Goal: Communication & Community: Answer question/provide support

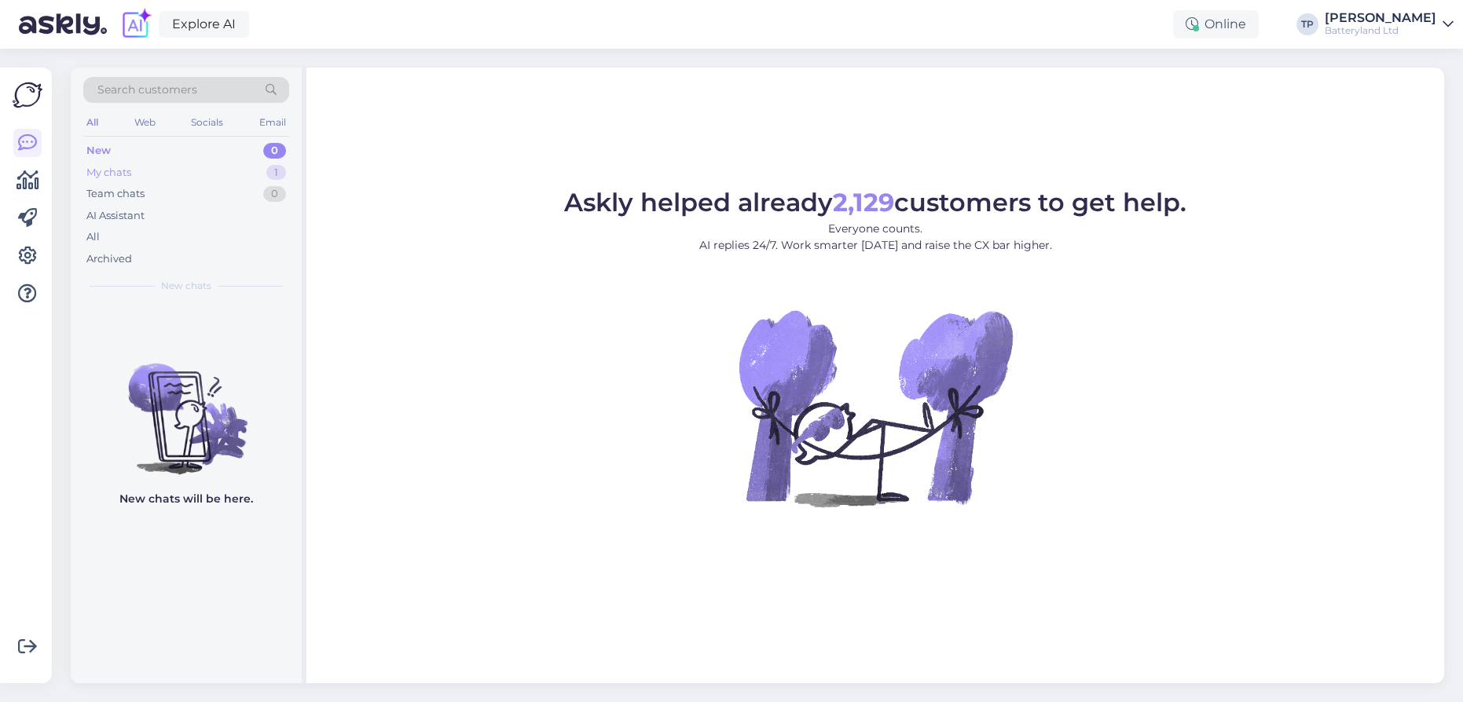
click at [202, 174] on div "My chats 1" at bounding box center [186, 173] width 206 height 22
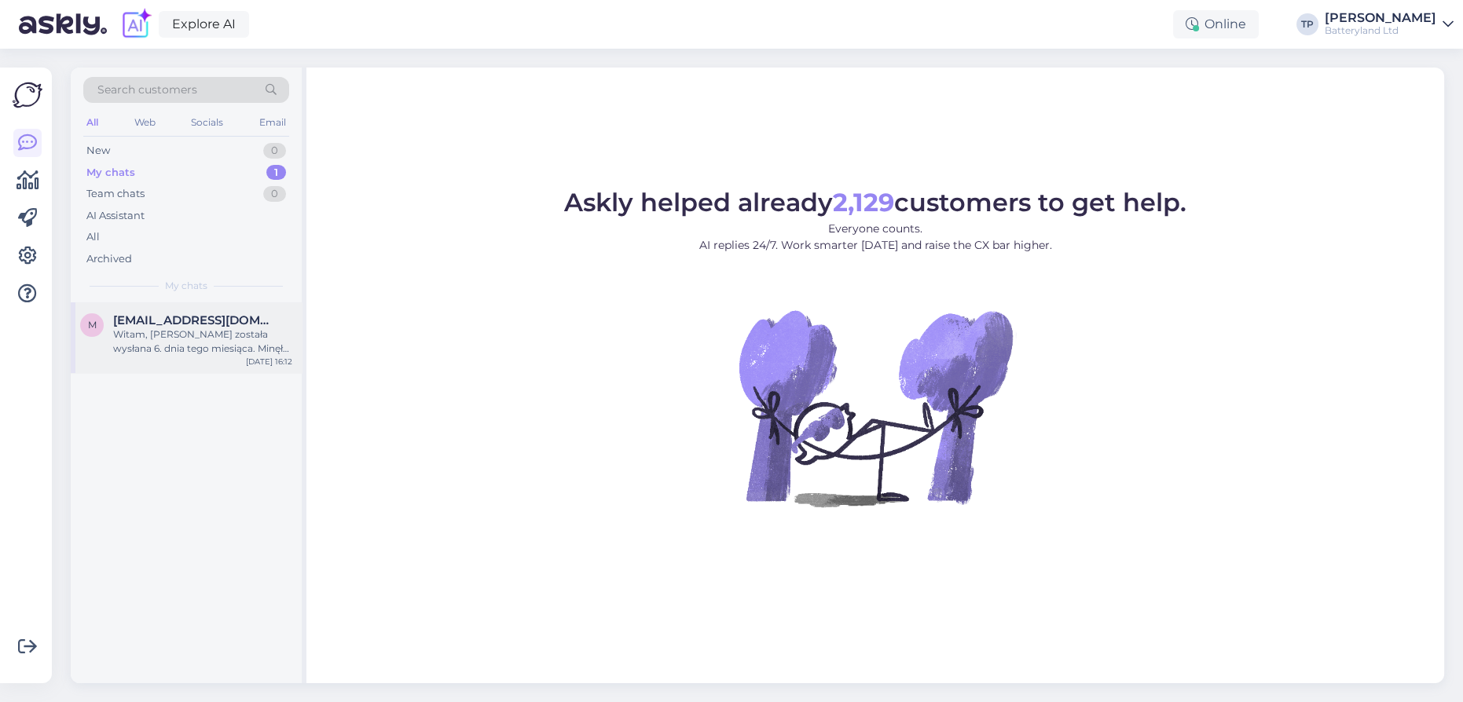
click at [159, 316] on span "[EMAIL_ADDRESS][DOMAIN_NAME]" at bounding box center [194, 320] width 163 height 14
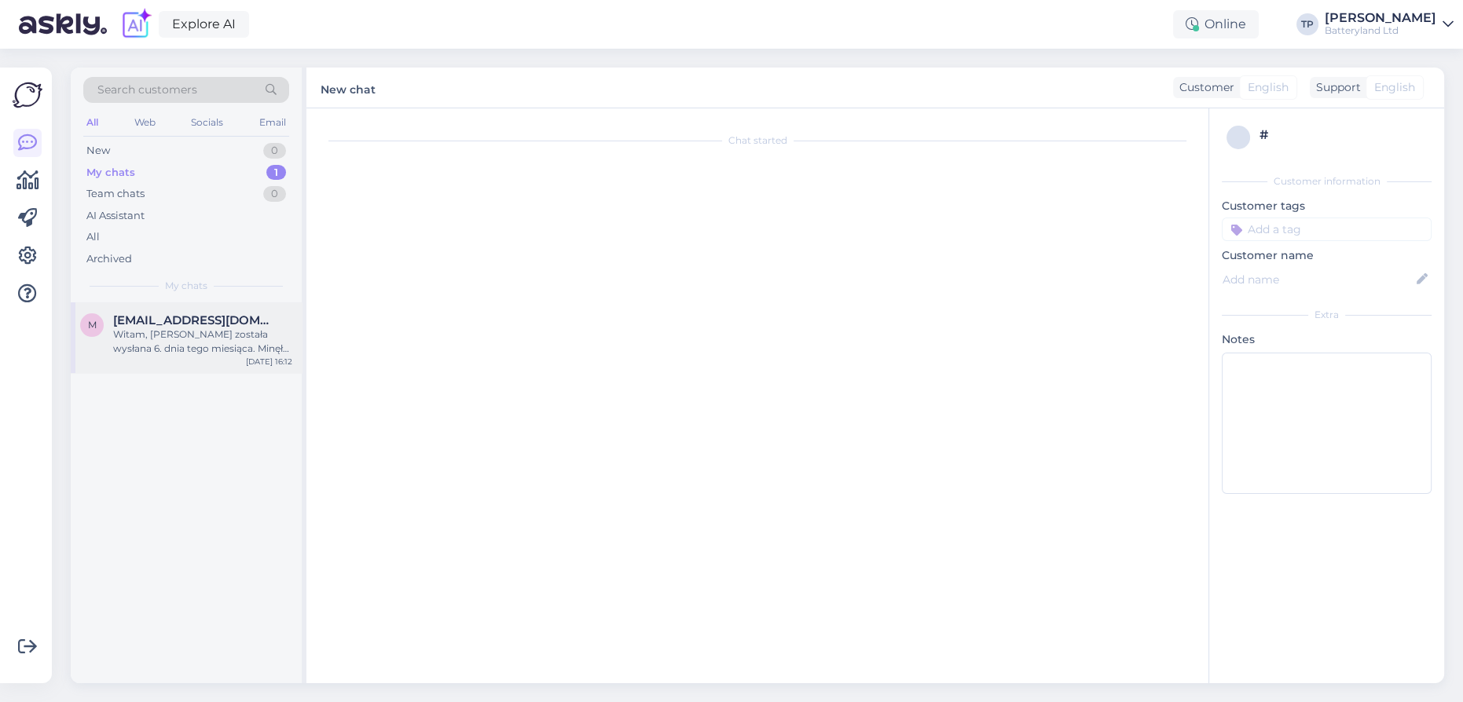
scroll to position [149, 0]
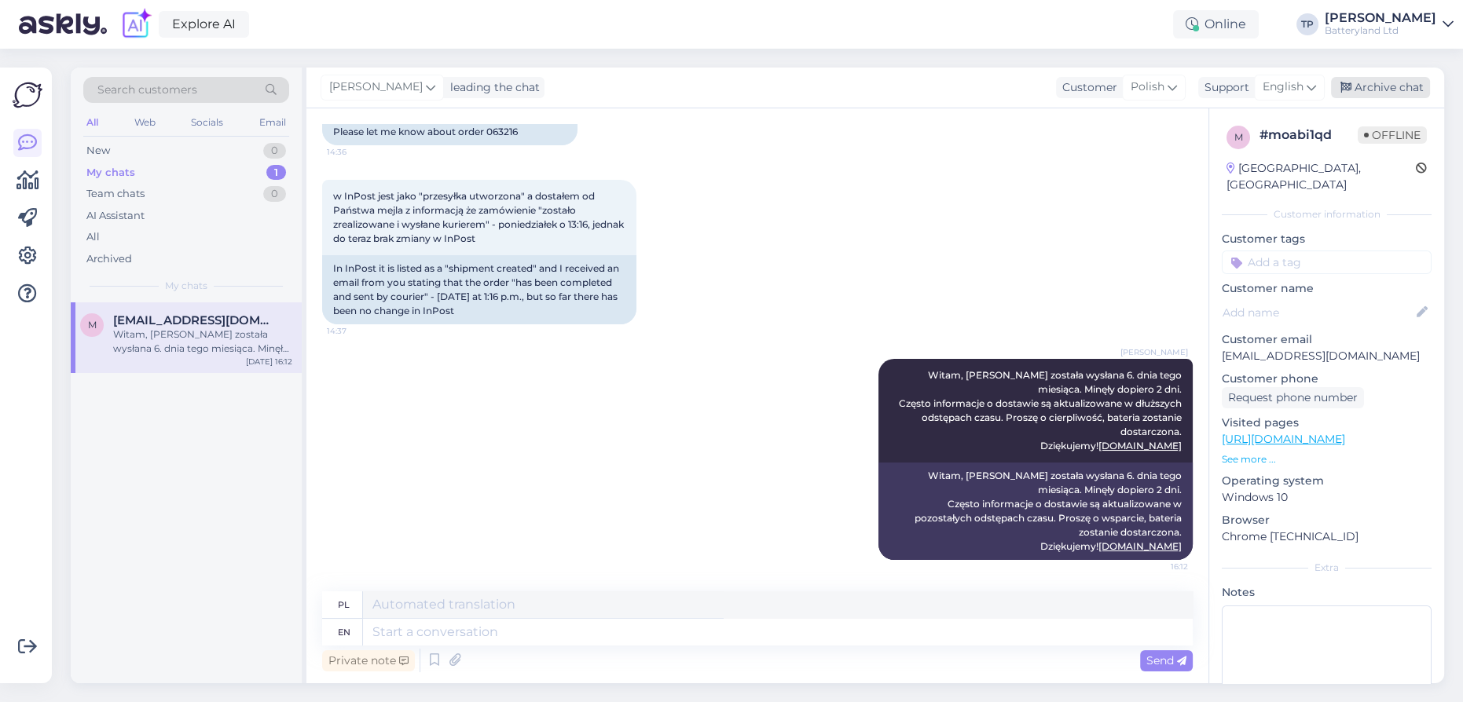
click at [1376, 87] on div "Archive chat" at bounding box center [1380, 87] width 99 height 21
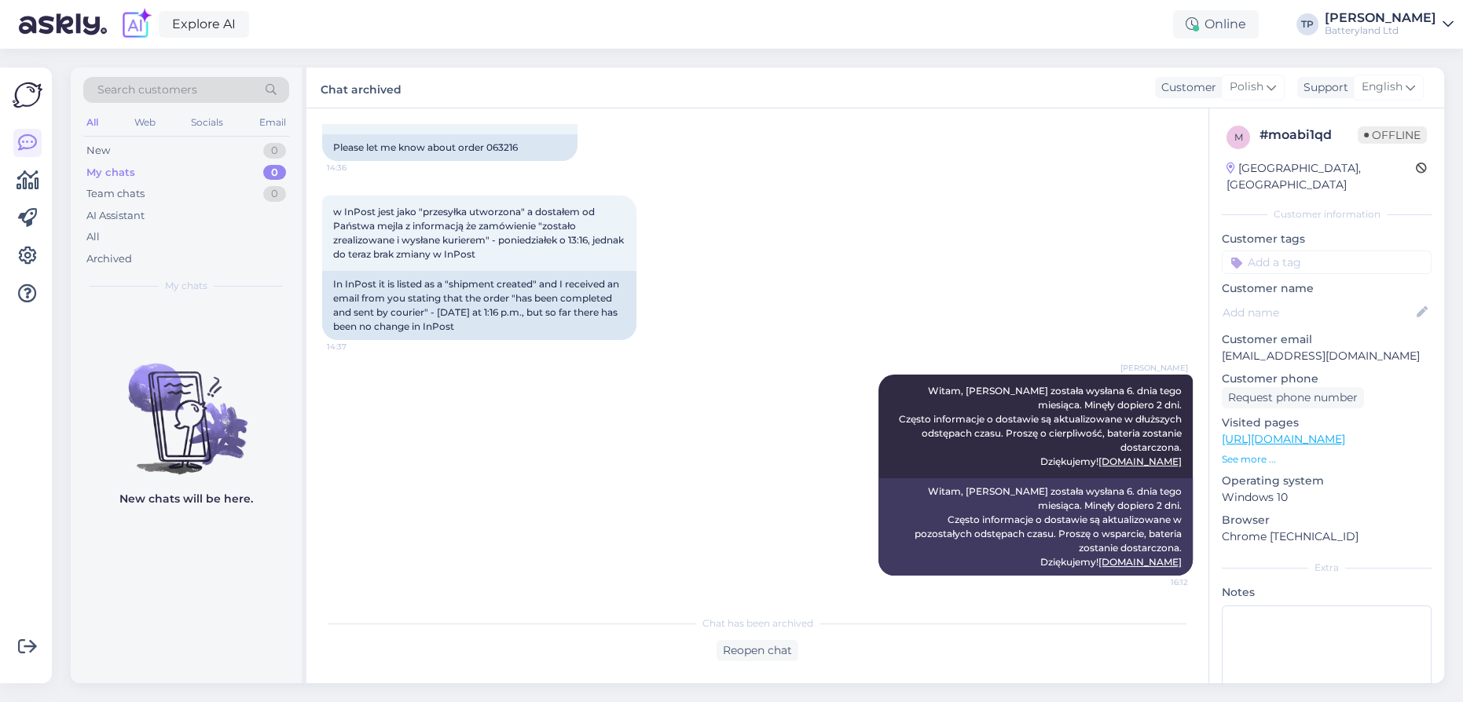
scroll to position [134, 0]
click at [189, 171] on div "My chats 0" at bounding box center [186, 173] width 206 height 22
click at [131, 149] on div "New 0" at bounding box center [186, 151] width 206 height 22
click at [148, 173] on div "My chats 0" at bounding box center [186, 173] width 206 height 22
click at [144, 190] on div "Team chats" at bounding box center [115, 194] width 58 height 16
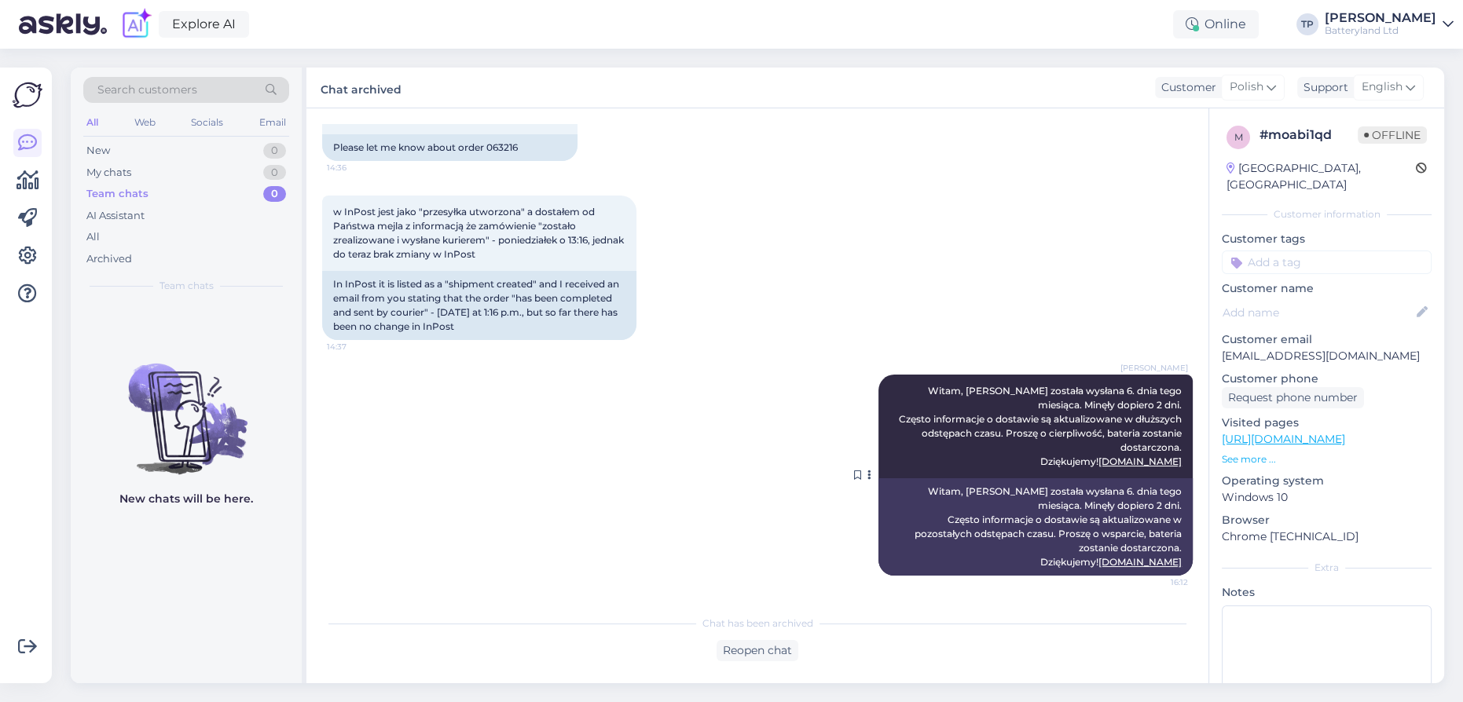
drag, startPoint x: 884, startPoint y: 476, endPoint x: 1173, endPoint y: 561, distance: 301.3
click at [1183, 567] on div "Chat started [DATE] Proszę o informację na temat zamówienia 063216 14:36 Please…" at bounding box center [764, 358] width 884 height 469
copy div "Witam, [PERSON_NAME] została wysłana 6. dnia tego miesiąca. Minęły dopiero 2 dn…"
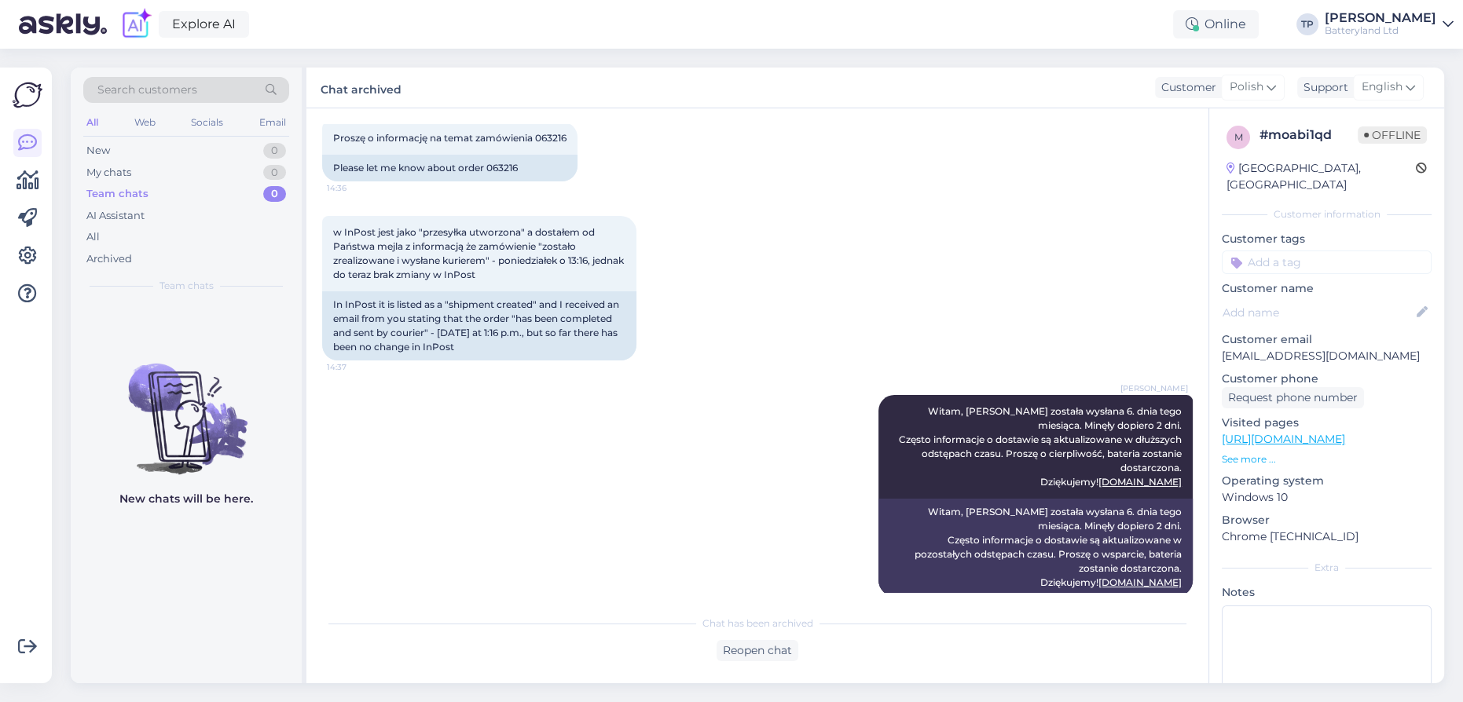
scroll to position [63, 0]
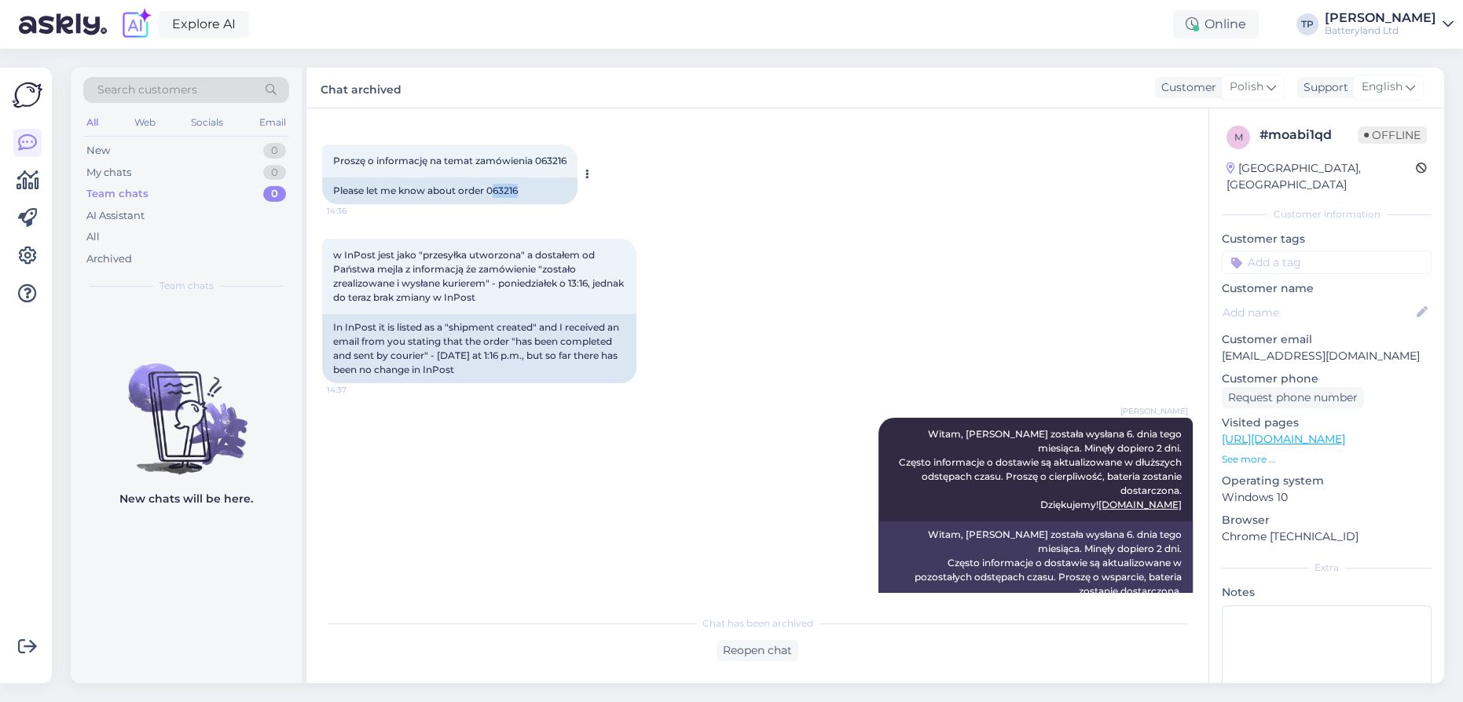
drag, startPoint x: 496, startPoint y: 190, endPoint x: 535, endPoint y: 190, distance: 38.5
click at [535, 190] on div "Please let me know about order 063216" at bounding box center [449, 191] width 255 height 27
copy div "63216"
click at [771, 653] on div "Reopen chat" at bounding box center [757, 650] width 82 height 21
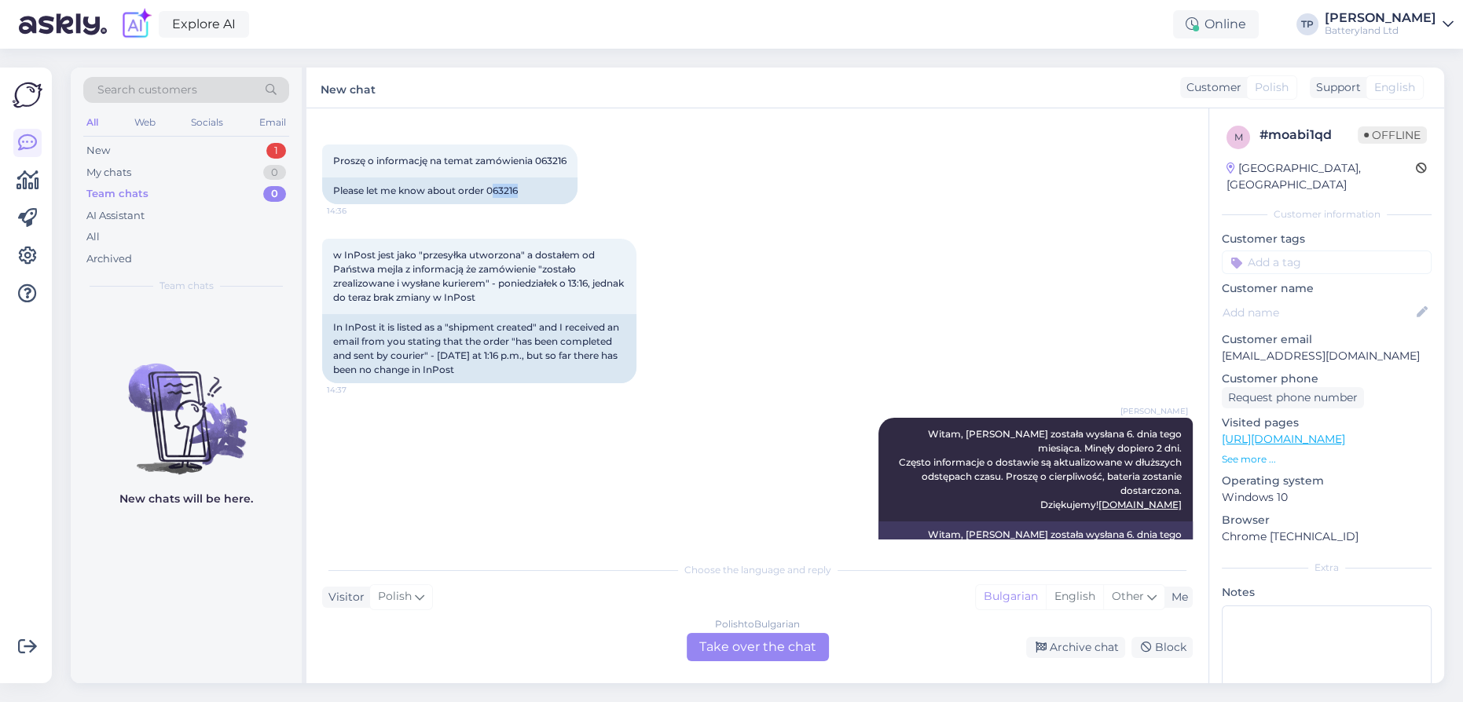
click at [1339, 89] on div "Support" at bounding box center [1334, 87] width 51 height 16
drag, startPoint x: 763, startPoint y: 650, endPoint x: 753, endPoint y: 650, distance: 9.4
click at [759, 650] on div "Polish to Bulgarian Take over the chat" at bounding box center [758, 647] width 142 height 28
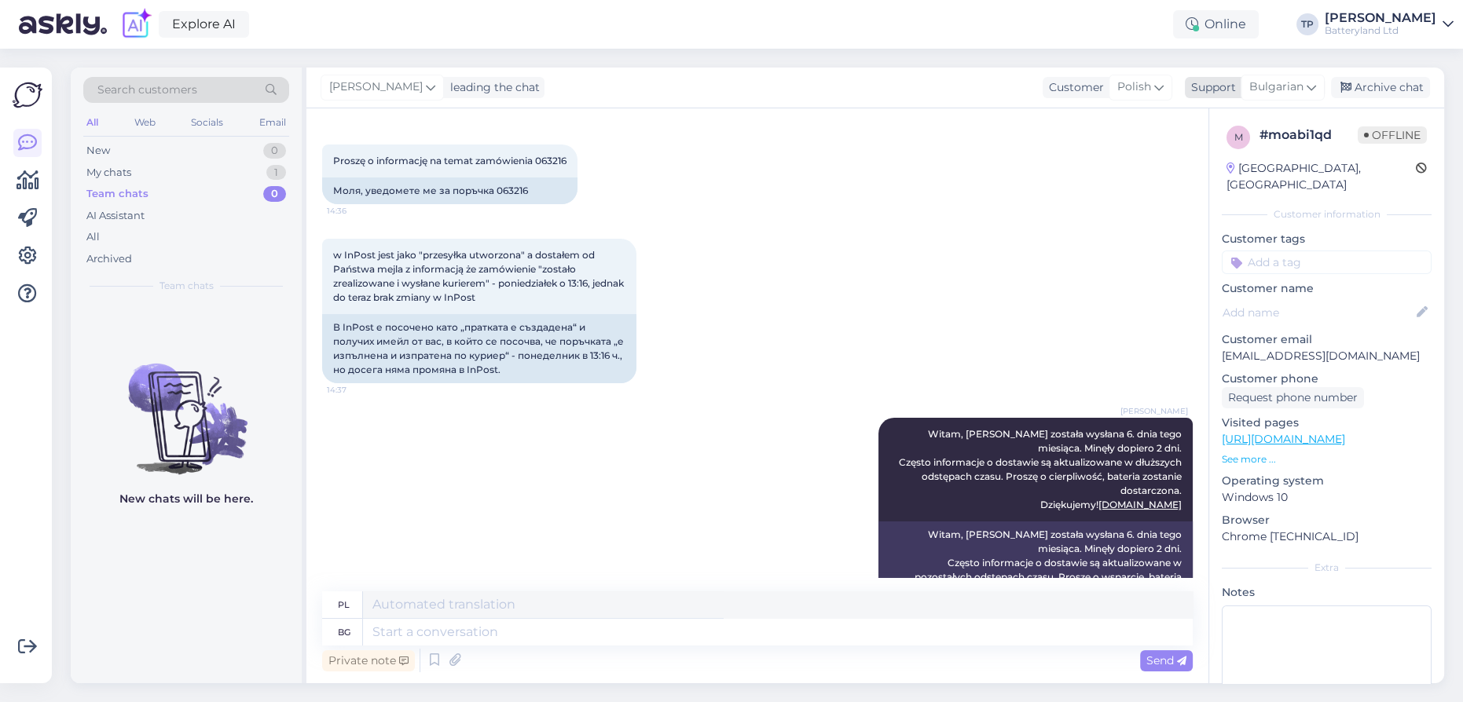
click at [1290, 85] on span "Bulgarian" at bounding box center [1276, 87] width 54 height 17
type input "en"
click at [1218, 148] on link "English" at bounding box center [1254, 157] width 173 height 25
click at [419, 636] on textarea at bounding box center [778, 632] width 830 height 27
paste textarea "Hello again. I have good news. Maybe your package will be delivered [DATE]. Her…"
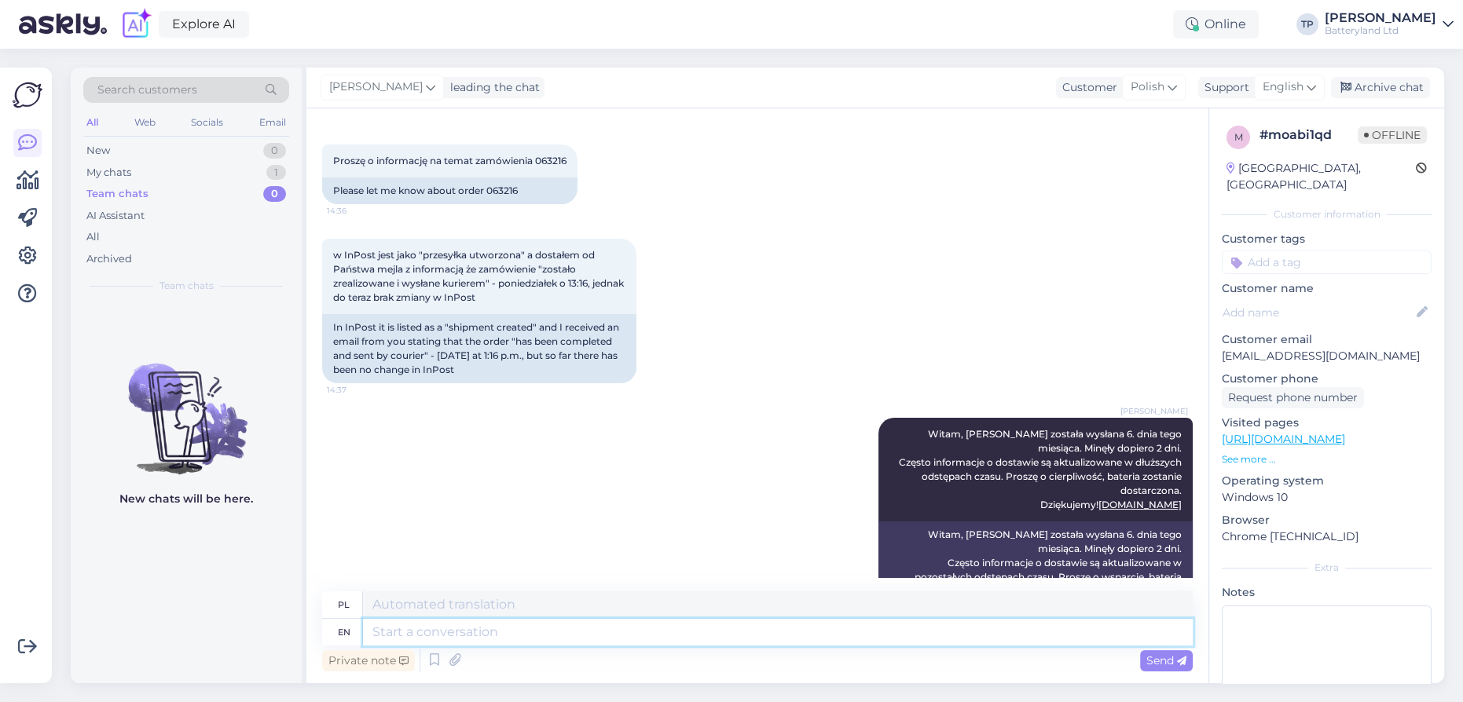
type textarea "Hello again. I have good news. Maybe your package will be delivered [DATE]. Her…"
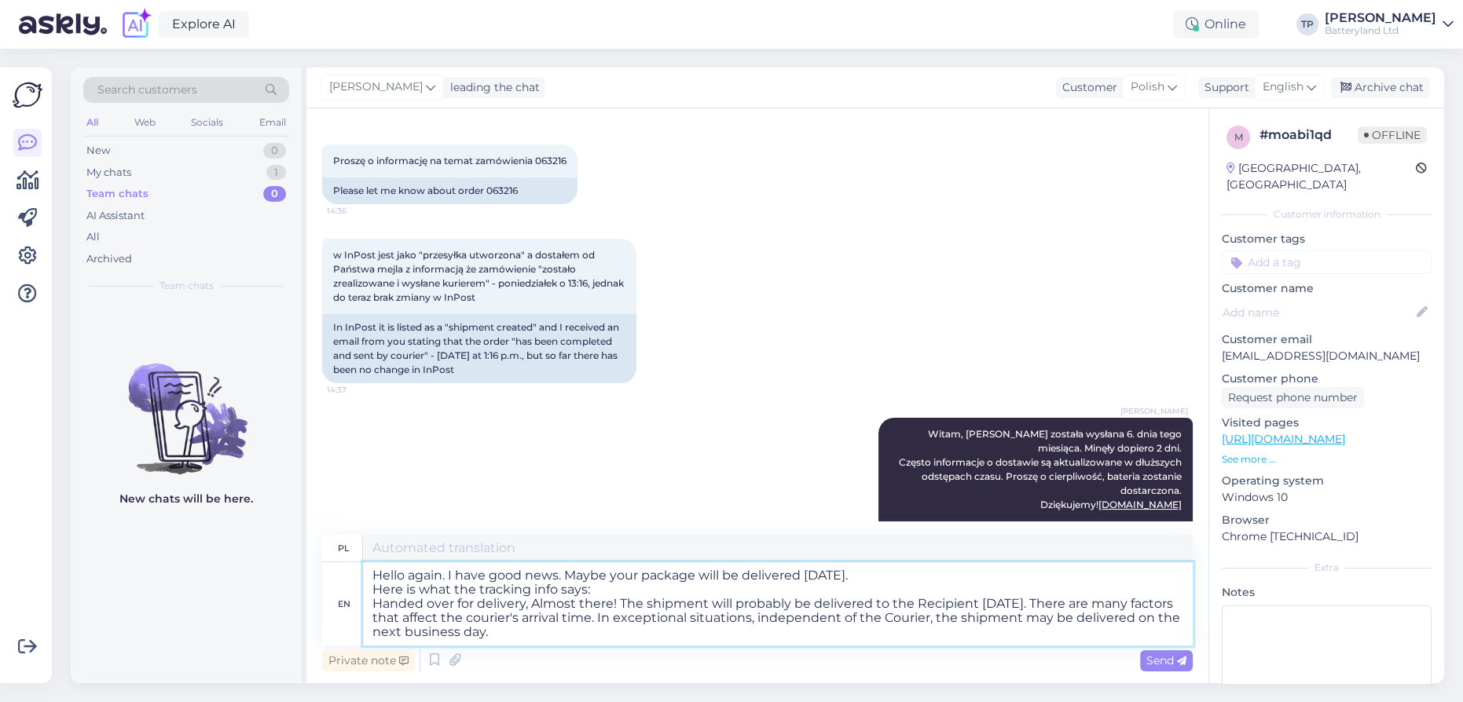
type textarea "Witam ponownie. Mam dobrą wiadomość. Być może Twoja paczka zostanie dostarczona…"
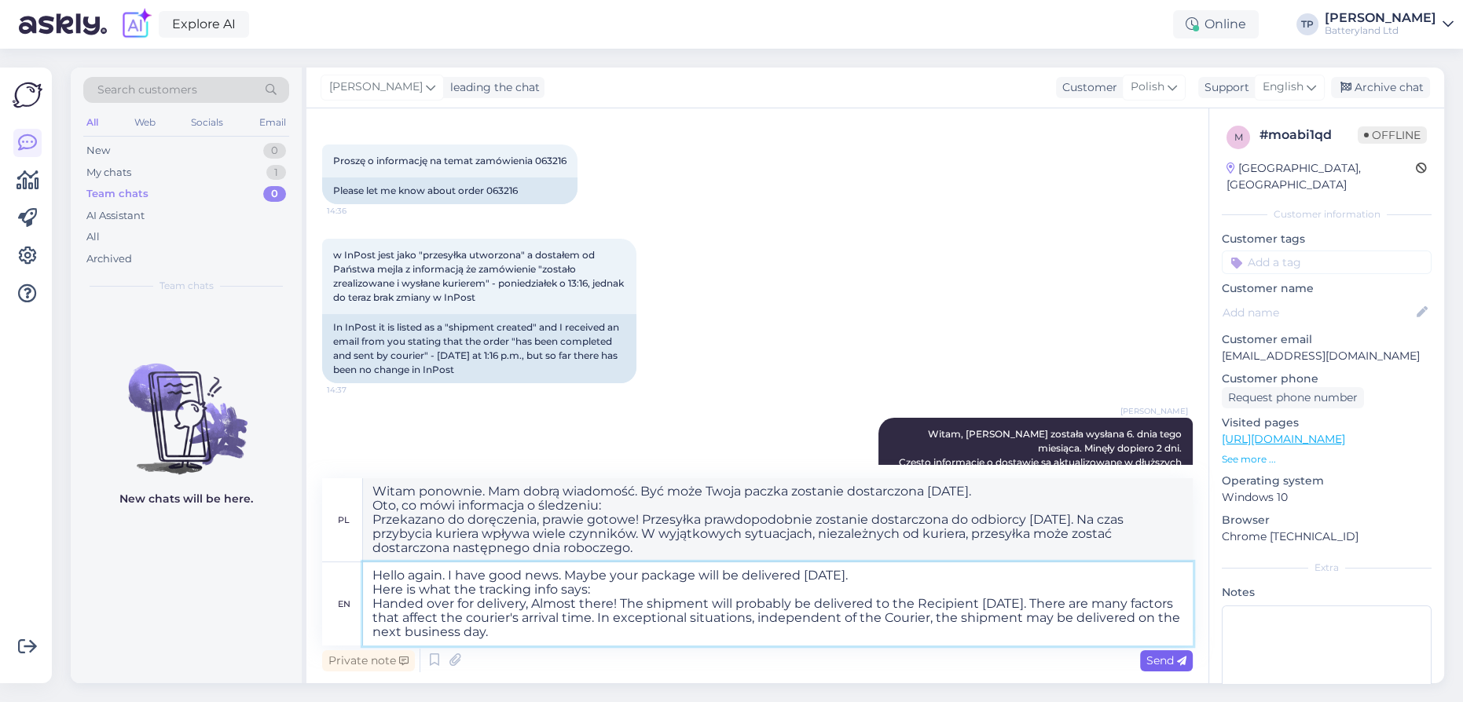
type textarea "Hello again. I have good news. Maybe your package will be delivered [DATE]. Her…"
click at [1154, 661] on span "Send" at bounding box center [1166, 661] width 40 height 14
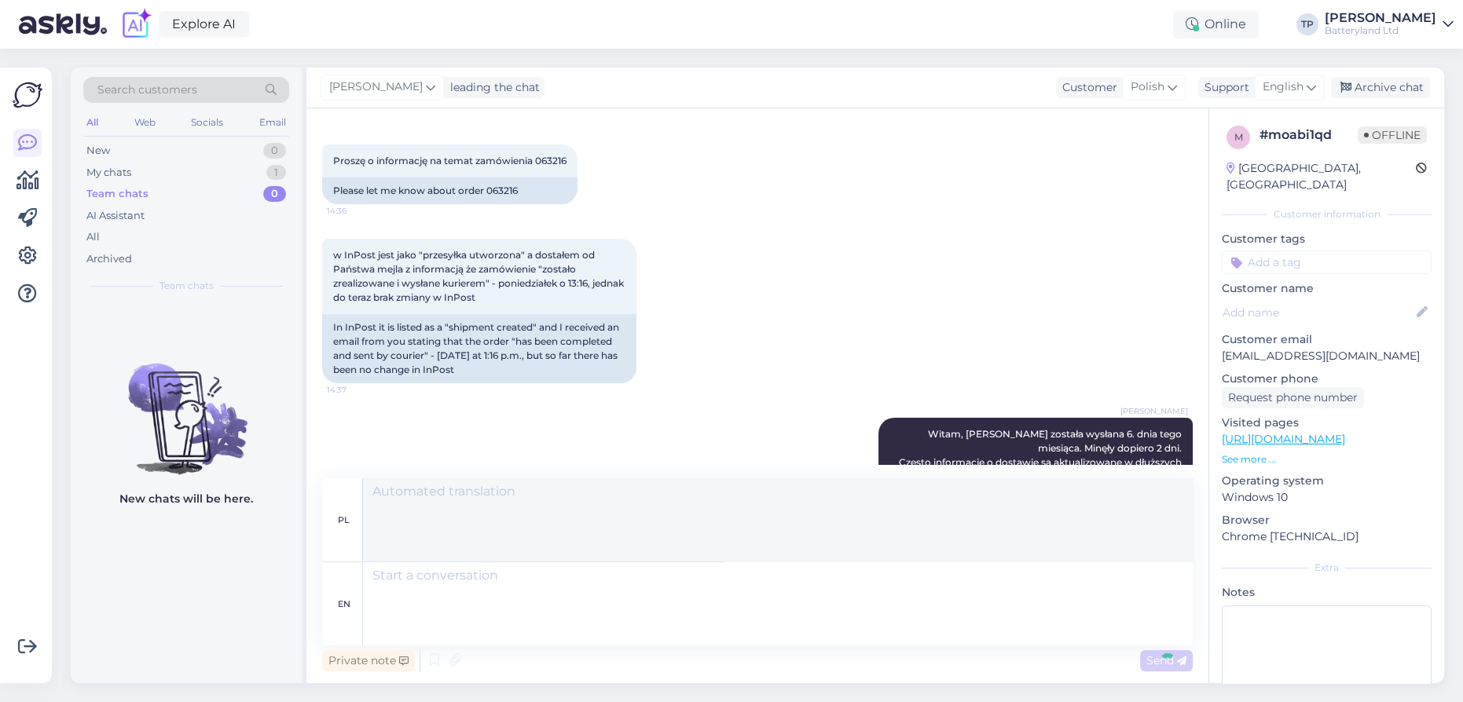
scroll to position [474, 0]
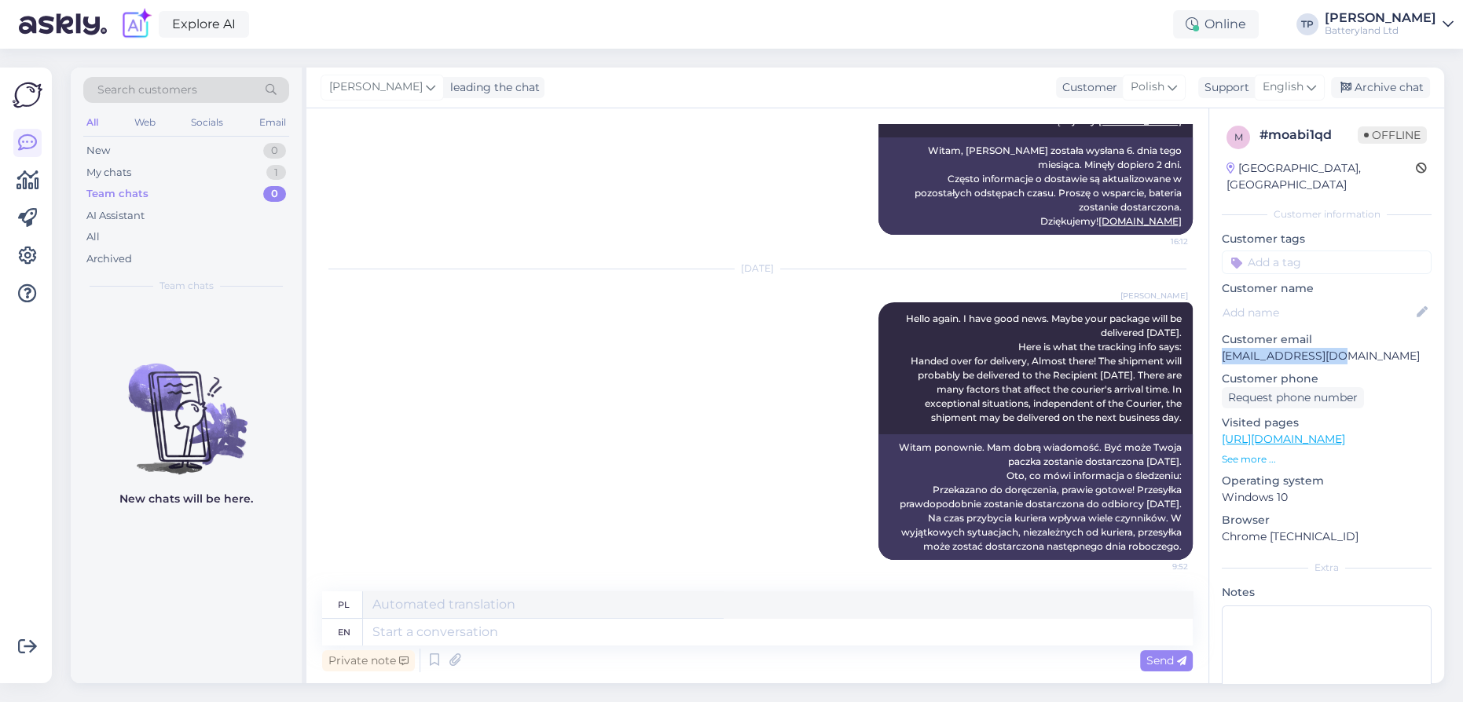
drag, startPoint x: 1340, startPoint y: 336, endPoint x: 1221, endPoint y: 342, distance: 118.8
click at [1221, 348] on p "[EMAIL_ADDRESS][DOMAIN_NAME]" at bounding box center [1326, 356] width 210 height 16
copy p "[EMAIL_ADDRESS][DOMAIN_NAME]"
